Goal: Communication & Community: Answer question/provide support

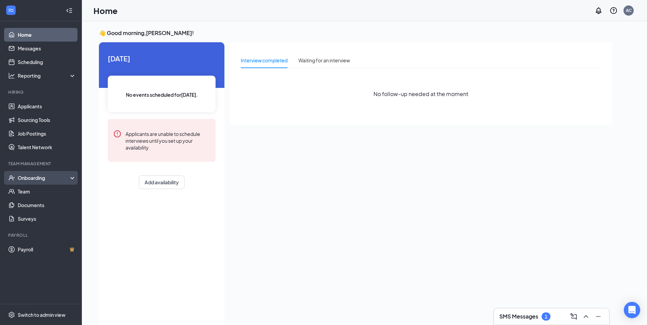
click at [38, 178] on div "Onboarding" at bounding box center [44, 178] width 52 height 7
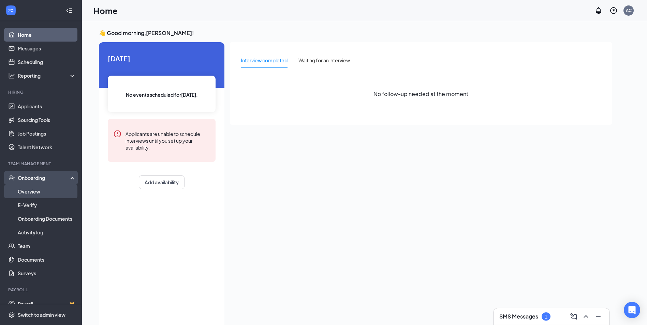
click at [37, 191] on link "Overview" at bounding box center [47, 192] width 58 height 14
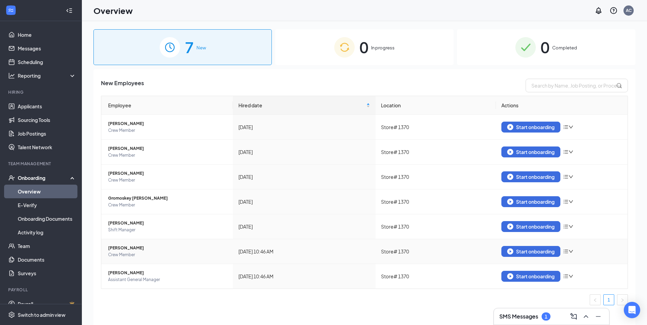
click at [117, 246] on span "[PERSON_NAME]" at bounding box center [167, 248] width 119 height 7
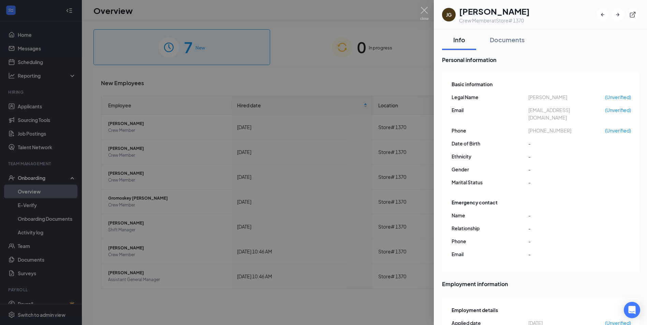
click at [474, 11] on h1 "[PERSON_NAME]" at bounding box center [494, 11] width 71 height 12
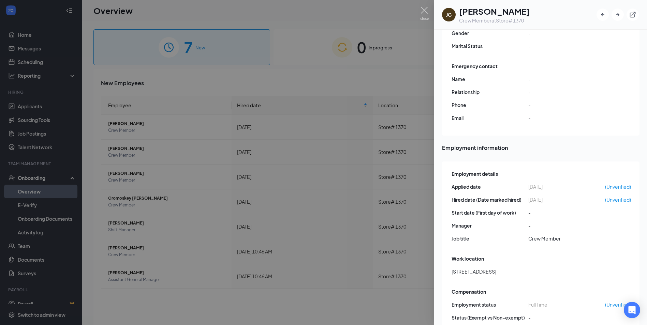
scroll to position [145, 0]
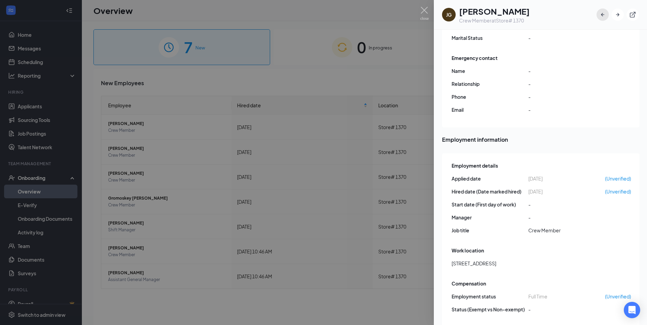
click at [601, 17] on icon "ArrowLeftNew" at bounding box center [602, 14] width 7 height 7
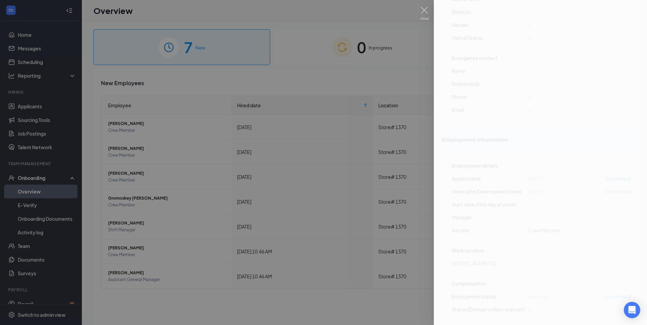
scroll to position [145, 0]
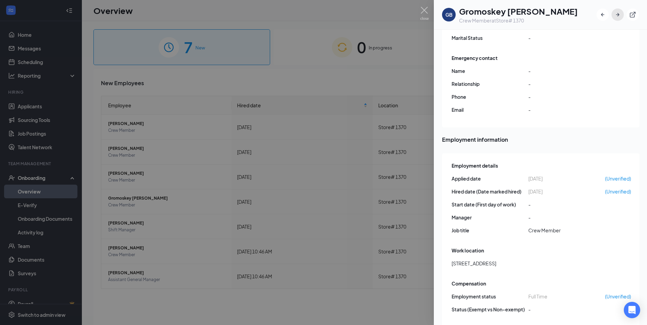
click at [617, 17] on icon "ArrowRight" at bounding box center [617, 14] width 7 height 7
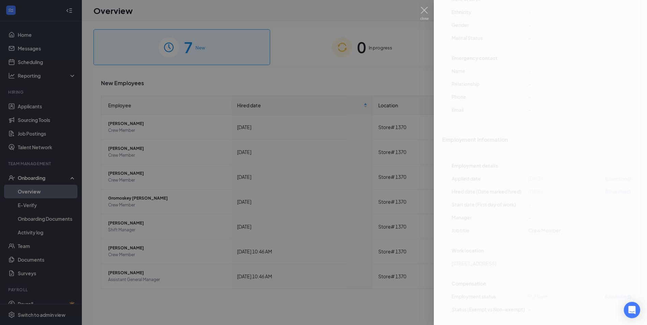
scroll to position [145, 0]
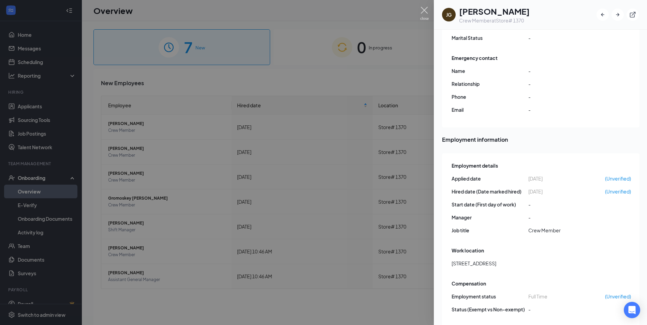
click at [421, 12] on img at bounding box center [424, 13] width 9 height 13
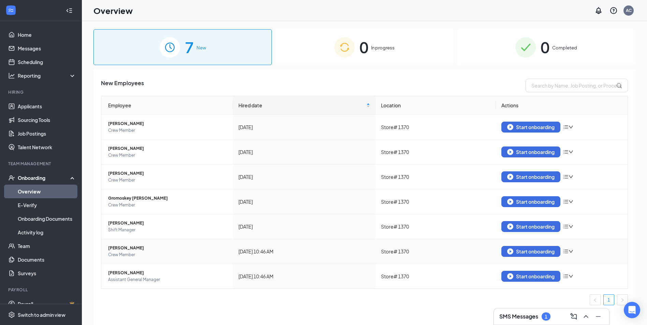
click at [569, 251] on icon "down" at bounding box center [570, 251] width 5 height 5
click at [567, 251] on icon "bars" at bounding box center [565, 251] width 5 height 5
click at [573, 252] on icon "down" at bounding box center [570, 251] width 5 height 5
click at [565, 252] on icon "bars" at bounding box center [565, 251] width 5 height 5
click at [128, 250] on span "[PERSON_NAME]" at bounding box center [167, 248] width 119 height 7
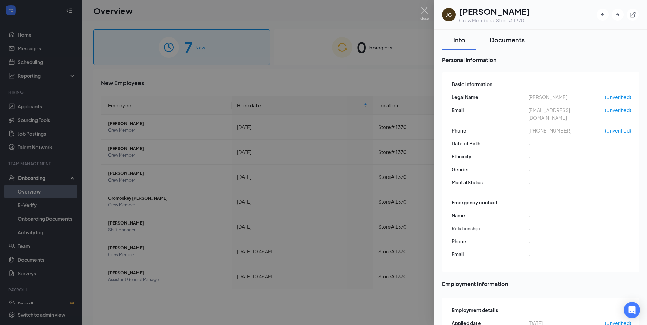
click at [501, 43] on div "Documents" at bounding box center [507, 39] width 35 height 9
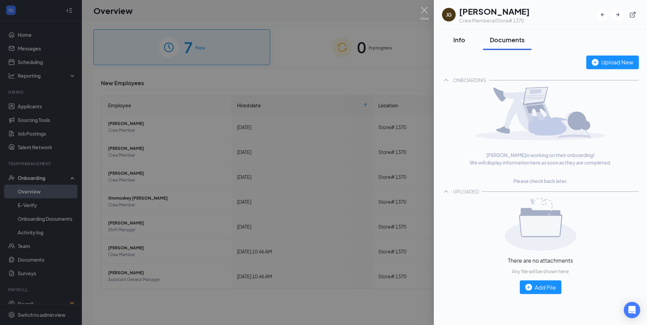
click at [459, 41] on div "Info" at bounding box center [459, 39] width 20 height 9
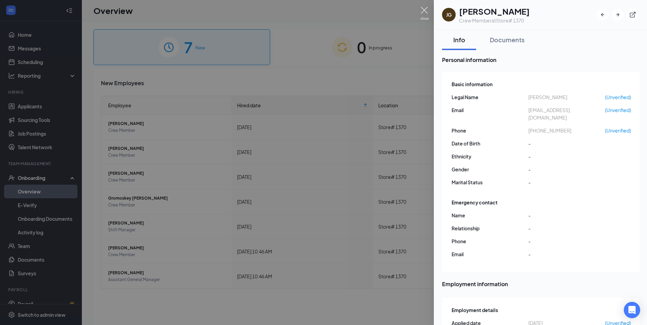
click at [424, 11] on img at bounding box center [424, 13] width 9 height 13
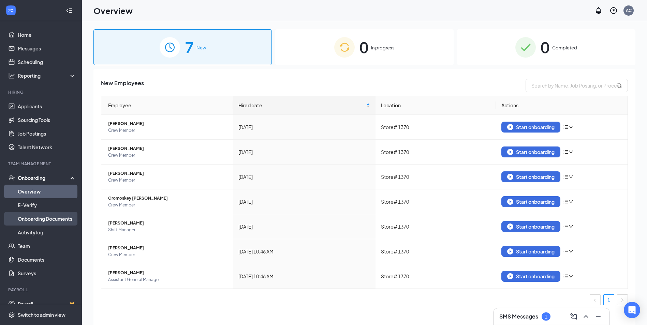
click at [34, 220] on link "Onboarding Documents" at bounding box center [47, 219] width 58 height 14
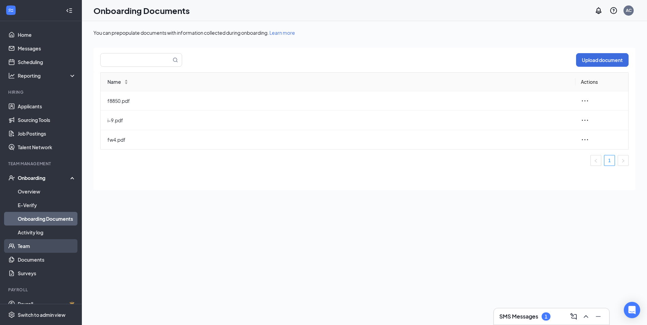
click at [31, 245] on link "Team" at bounding box center [47, 246] width 58 height 14
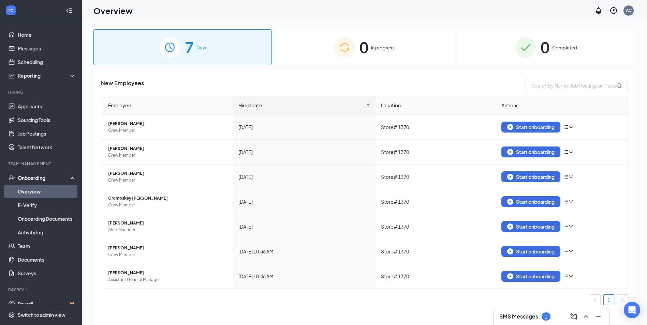
click at [530, 318] on h3 "SMS Messages" at bounding box center [518, 316] width 39 height 7
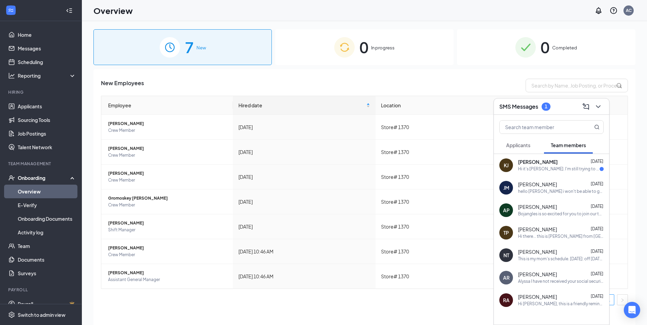
click at [551, 173] on div "[PERSON_NAME] [PERSON_NAME] [DATE] Hi it's [PERSON_NAME]. I'm still trying to g…" at bounding box center [551, 165] width 115 height 22
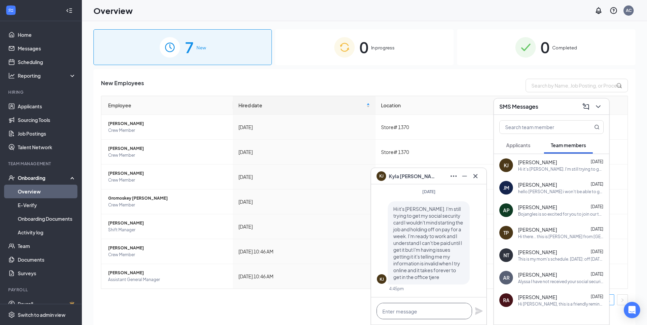
click at [448, 313] on textarea at bounding box center [423, 311] width 95 height 16
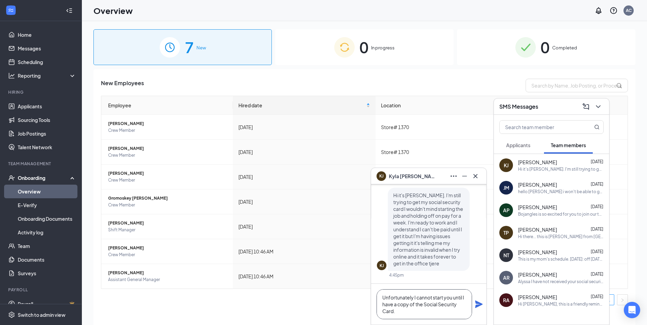
click at [406, 313] on textarea "Unfortunately I cannot start you until I have a copy of the Social Security Car…" at bounding box center [423, 304] width 95 height 30
click at [417, 312] on textarea "Unfortunately I cannot start you until I have a copy of the Social Security Car…" at bounding box center [423, 304] width 95 height 30
type textarea "Unfortunately, I cannot start you until I have a copy of the Social Security Ca…"
click at [476, 306] on icon "Plane" at bounding box center [478, 304] width 7 height 7
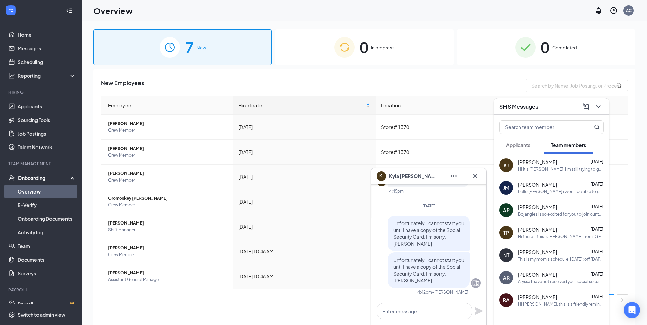
scroll to position [0, 0]
click at [476, 178] on icon "Cross" at bounding box center [475, 176] width 8 height 8
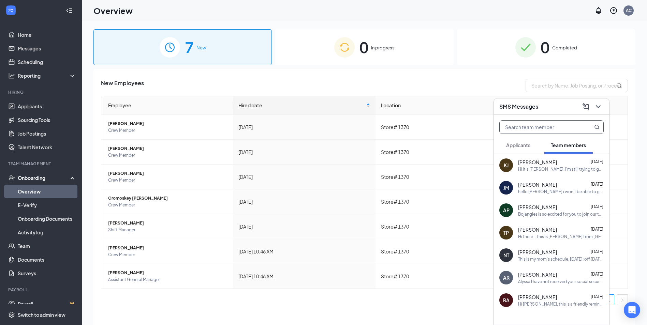
click at [530, 128] on input "text" at bounding box center [539, 127] width 81 height 13
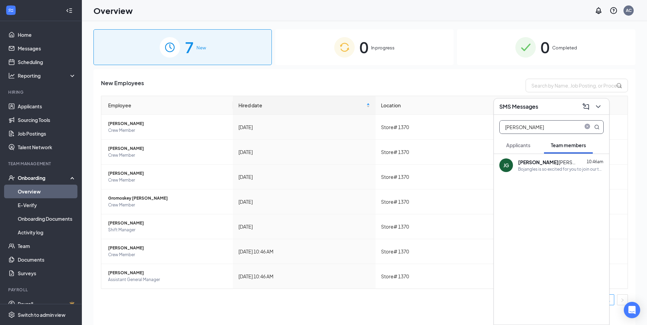
type input "[PERSON_NAME]"
click at [538, 159] on div "[PERSON_NAME]" at bounding box center [548, 162] width 61 height 7
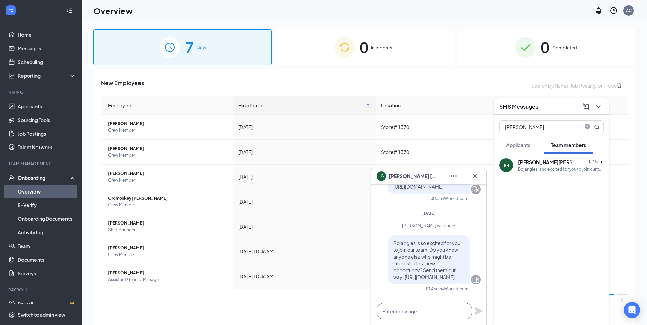
click at [422, 311] on textarea at bounding box center [423, 311] width 95 height 16
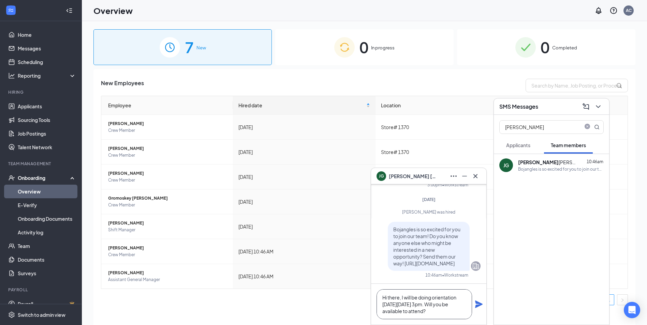
click at [455, 312] on textarea "Hi there, I will be doing orientation [DATE][DATE] 3pm. Will you be available t…" at bounding box center [423, 304] width 95 height 30
drag, startPoint x: 451, startPoint y: 311, endPoint x: 380, endPoint y: 296, distance: 72.8
click at [380, 296] on textarea "Hi there, I will be doing orientation [DATE][DATE] 3pm. Will you be available t…" at bounding box center [423, 304] width 95 height 30
type textarea "Hi there, I will be doing orientation [DATE][DATE] 3pm. Will you be available t…"
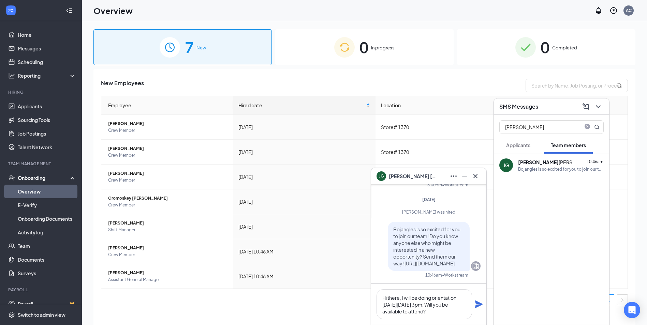
click at [480, 305] on icon "Plane" at bounding box center [478, 304] width 7 height 7
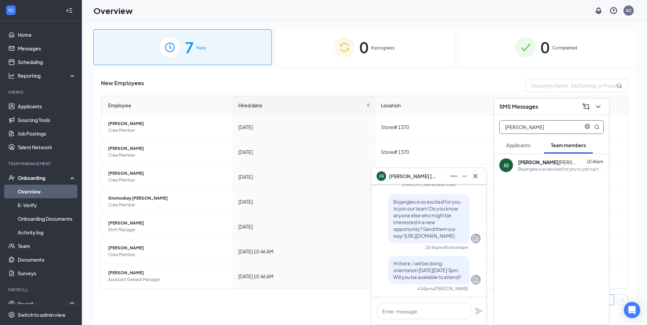
click at [543, 127] on input "[PERSON_NAME]" at bounding box center [539, 127] width 81 height 13
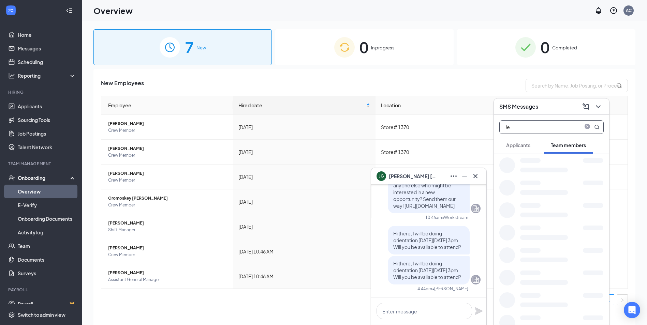
type input "J"
type input "Krist"
click at [509, 167] on div "KB" at bounding box center [506, 165] width 6 height 7
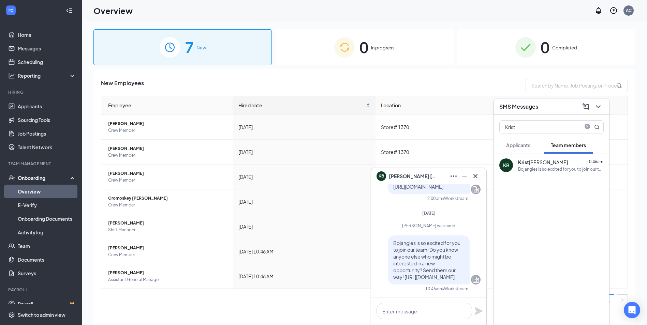
click at [523, 163] on b "Krist" at bounding box center [523, 162] width 11 height 6
click at [417, 310] on textarea at bounding box center [423, 311] width 95 height 16
paste textarea "Hi there, I will be doing orientation [DATE][DATE] 3pm. Will you be available t…"
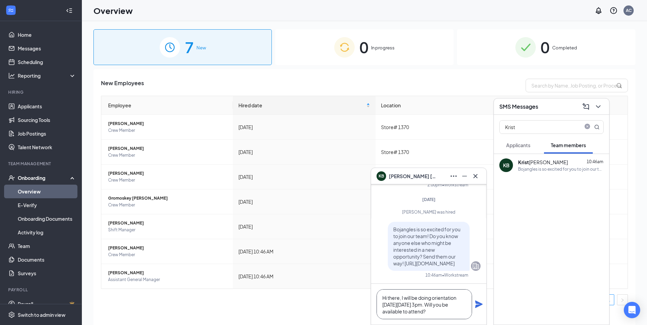
scroll to position [0, 0]
type textarea "Hi there, I will be doing orientation [DATE][DATE] 3pm. Will you be available t…"
click at [479, 305] on icon "Plane" at bounding box center [478, 304] width 7 height 7
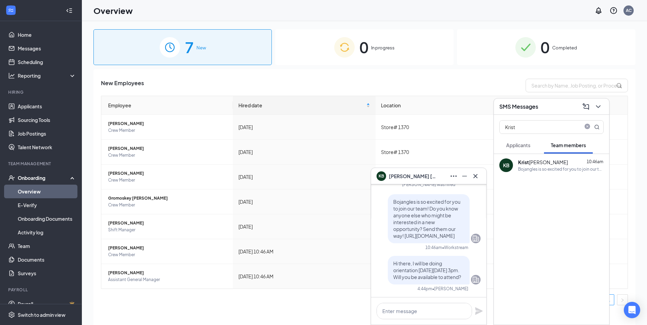
scroll to position [0, 0]
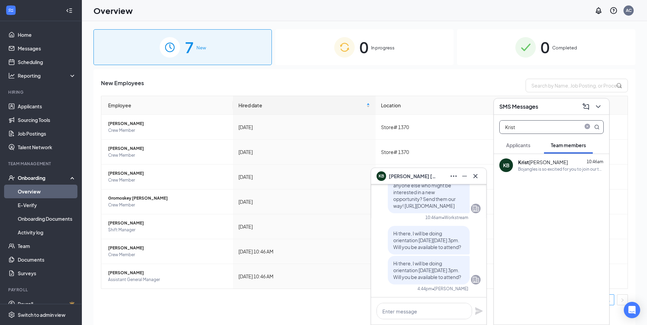
click at [534, 124] on input "Krist" at bounding box center [539, 127] width 81 height 13
type input "K"
type input "Andri"
click at [535, 164] on div "Andri [PERSON_NAME]" at bounding box center [543, 162] width 51 height 7
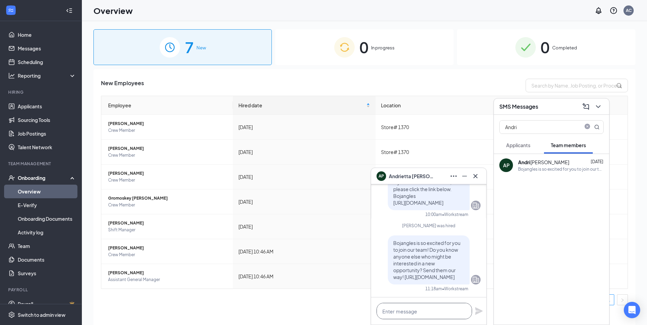
click at [409, 308] on textarea at bounding box center [423, 311] width 95 height 16
paste textarea "Hi there, I will be doing orientation [DATE][DATE] 3pm. Will you be available t…"
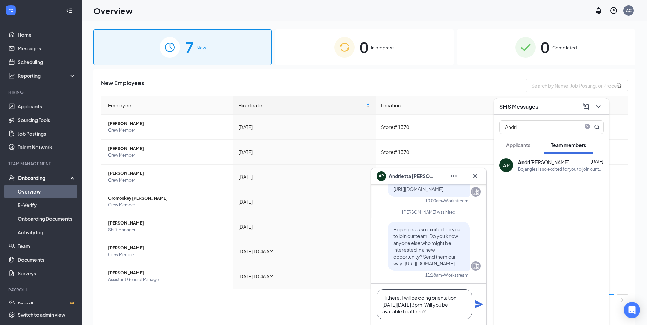
scroll to position [0, 0]
type textarea "Hi there, I will be doing orientation [DATE][DATE] 3pm. Will you be available t…"
click at [480, 302] on icon "Plane" at bounding box center [479, 304] width 8 height 8
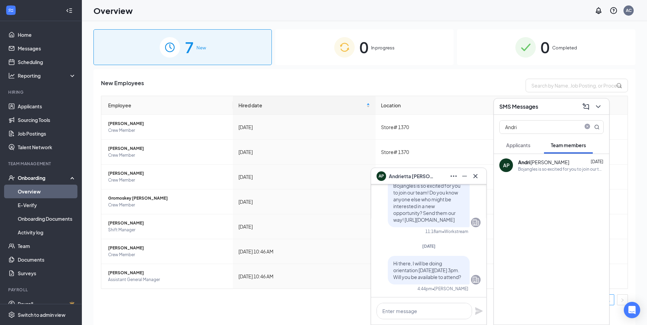
scroll to position [0, 0]
